Goal: Information Seeking & Learning: Learn about a topic

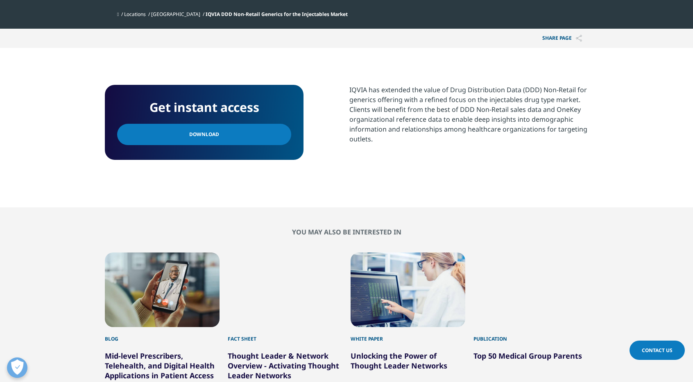
scroll to position [318, 0]
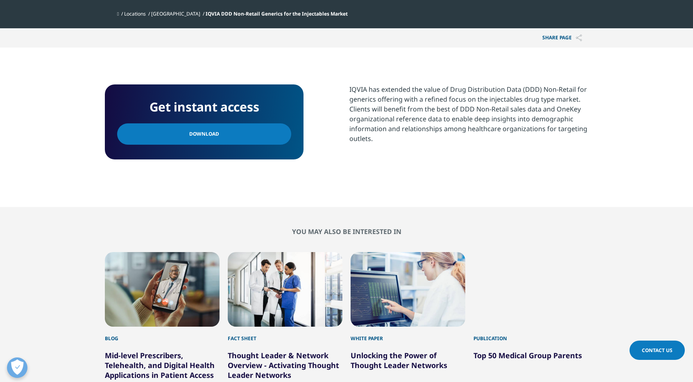
click at [371, 125] on p "IQVIA has extended the value of Drug Distribution Data (DDD) Non-Retail for gen…" at bounding box center [469, 116] width 239 height 65
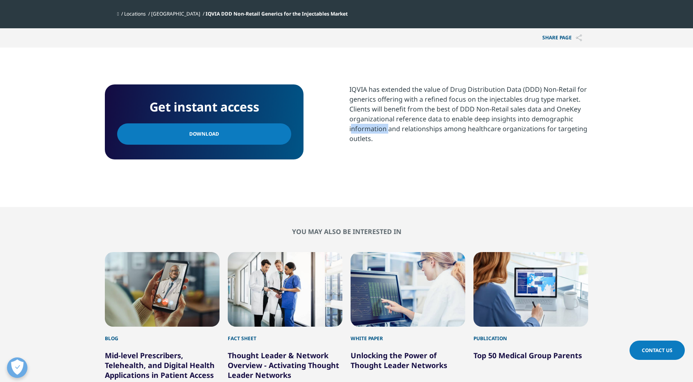
click at [371, 125] on p "IQVIA has extended the value of Drug Distribution Data (DDD) Non-Retail for gen…" at bounding box center [469, 116] width 239 height 65
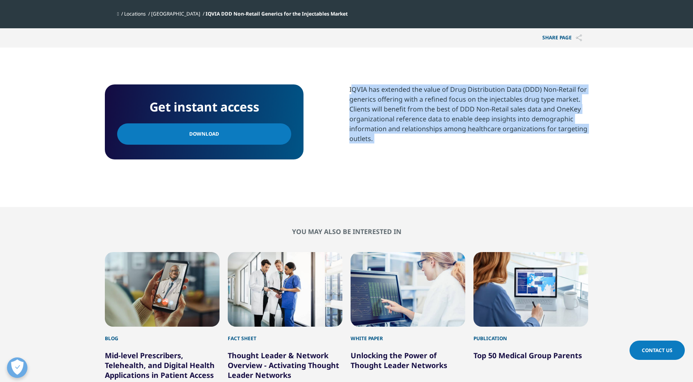
click at [371, 125] on p "IQVIA has extended the value of Drug Distribution Data (DDD) Non-Retail for gen…" at bounding box center [469, 116] width 239 height 65
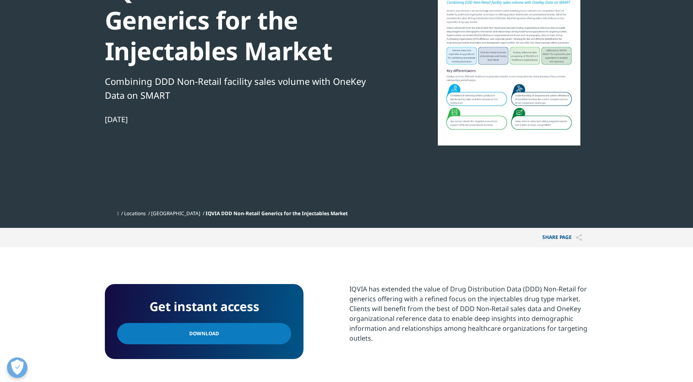
scroll to position [0, 0]
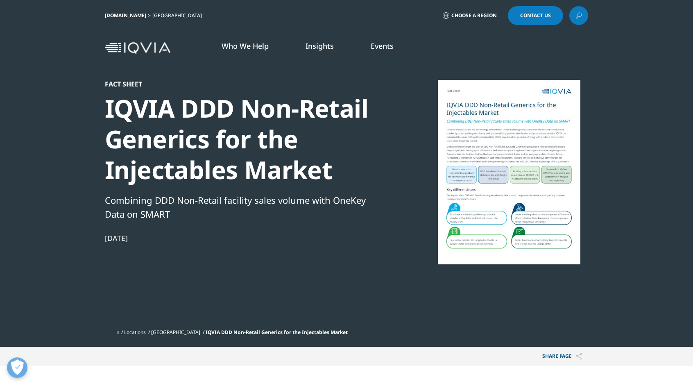
click at [307, 115] on div "IQVIA DDD Non-Retail Generics for the Injectables Market" at bounding box center [245, 139] width 281 height 92
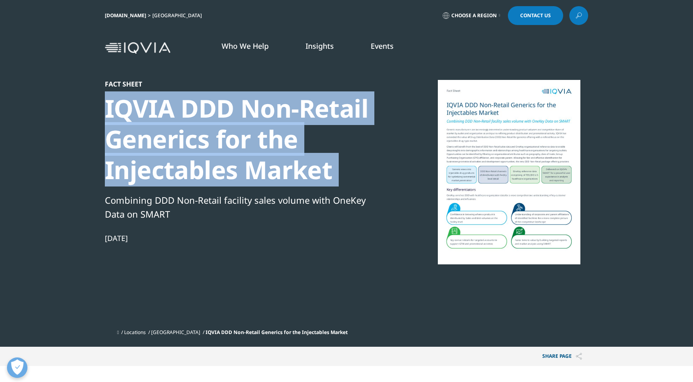
click at [307, 115] on div "IQVIA DDD Non-Retail Generics for the Injectables Market" at bounding box center [245, 139] width 281 height 92
drag, startPoint x: 329, startPoint y: 168, endPoint x: 90, endPoint y: 84, distance: 253.0
click at [90, 84] on section "Fact Sheet IQVIA DDD Non-Retail Generics for the Injectables Market Combining D…" at bounding box center [346, 173] width 693 height 347
click at [175, 143] on div "IQVIA DDD Non-Retail Generics for the Injectables Market" at bounding box center [245, 139] width 281 height 92
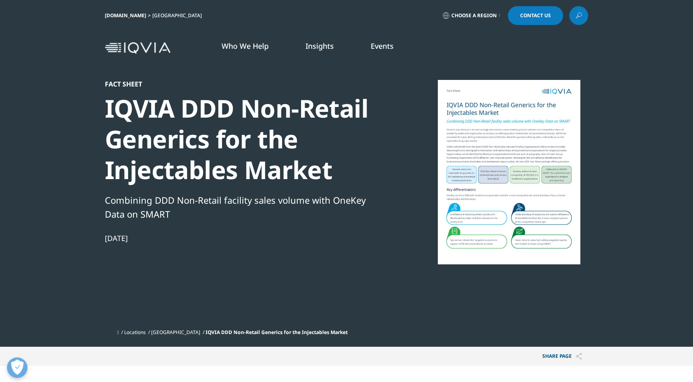
drag, startPoint x: 156, startPoint y: 238, endPoint x: 104, endPoint y: 82, distance: 164.8
click at [104, 82] on section "Fact Sheet IQVIA DDD Non-Retail Generics for the Injectables Market Combining D…" at bounding box center [346, 173] width 693 height 347
